Goal: Task Accomplishment & Management: Use online tool/utility

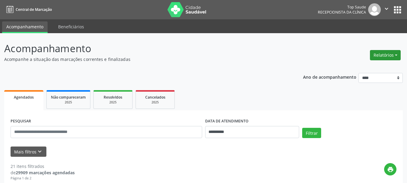
click at [384, 55] on button "Relatórios" at bounding box center [385, 55] width 31 height 10
click at [362, 68] on link "Agendamentos" at bounding box center [368, 68] width 65 height 8
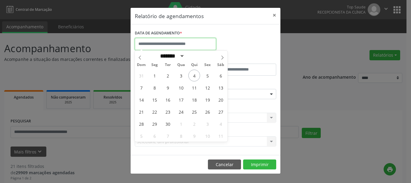
click at [181, 45] on input "text" at bounding box center [175, 44] width 81 height 12
click at [195, 78] on span "4" at bounding box center [195, 76] width 12 height 12
type input "**********"
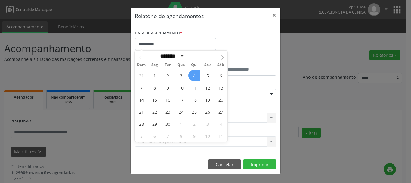
click at [195, 78] on span "4" at bounding box center [195, 76] width 12 height 12
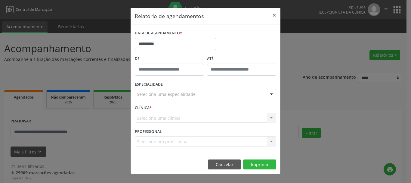
click at [195, 95] on div "Seleciona uma especialidade" at bounding box center [206, 94] width 142 height 10
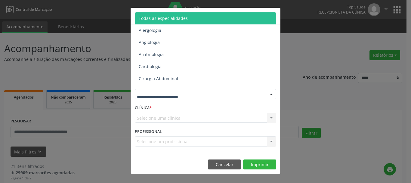
click at [193, 19] on span "Todas as especialidades" at bounding box center [206, 18] width 142 height 12
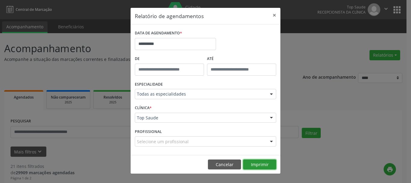
click at [257, 166] on button "Imprimir" at bounding box center [259, 164] width 33 height 10
